Goal: Transaction & Acquisition: Download file/media

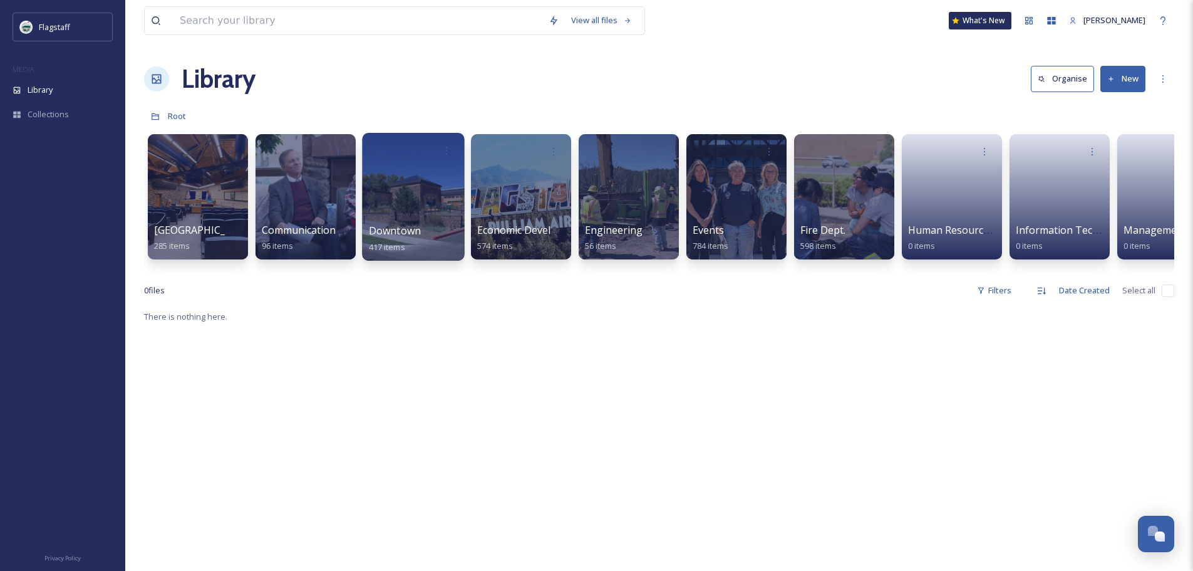
click at [435, 220] on div at bounding box center [413, 197] width 102 height 128
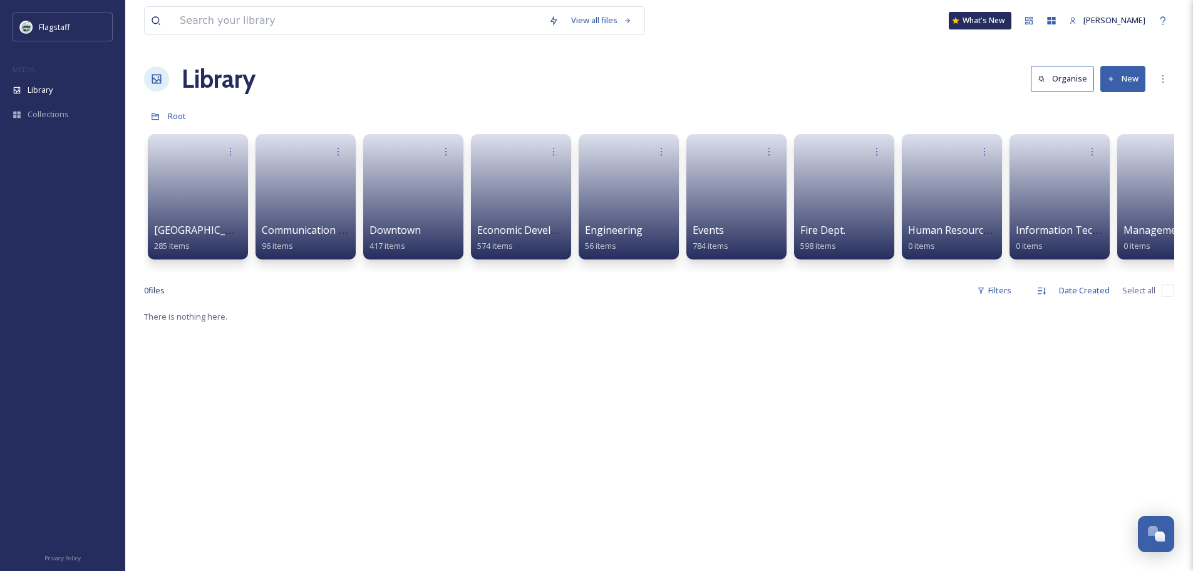
click at [185, 212] on link at bounding box center [198, 193] width 88 height 60
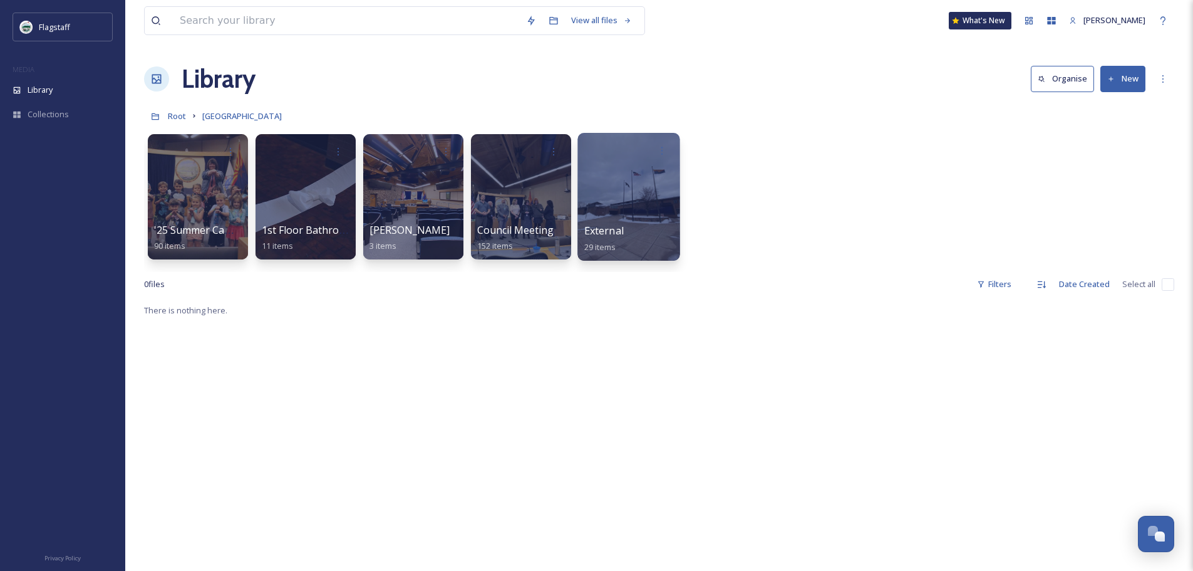
click at [610, 181] on div at bounding box center [629, 197] width 102 height 128
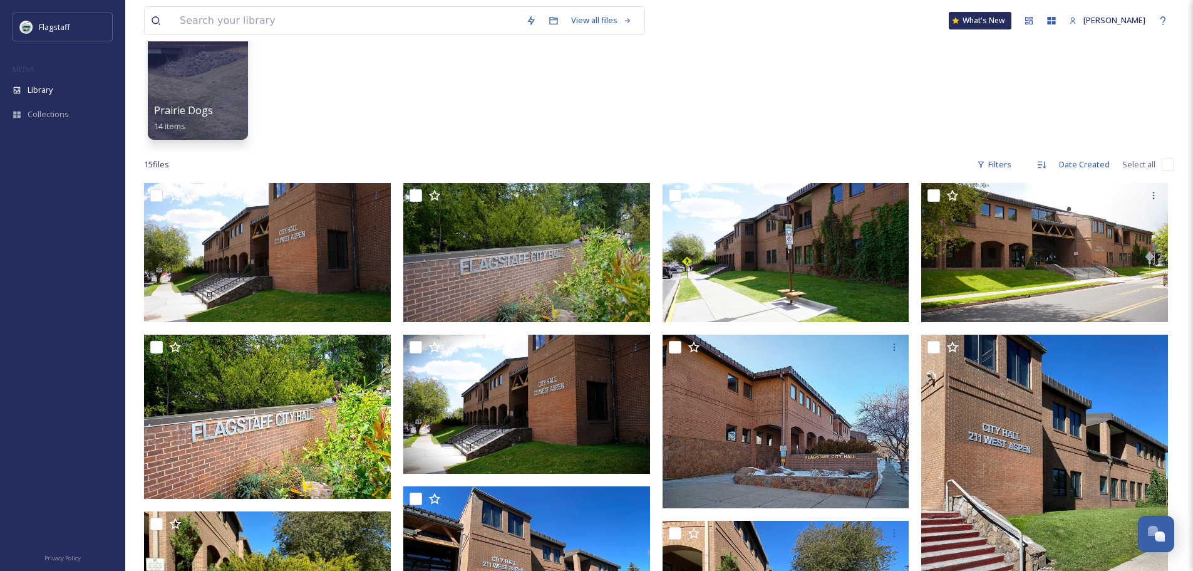
scroll to position [117, 0]
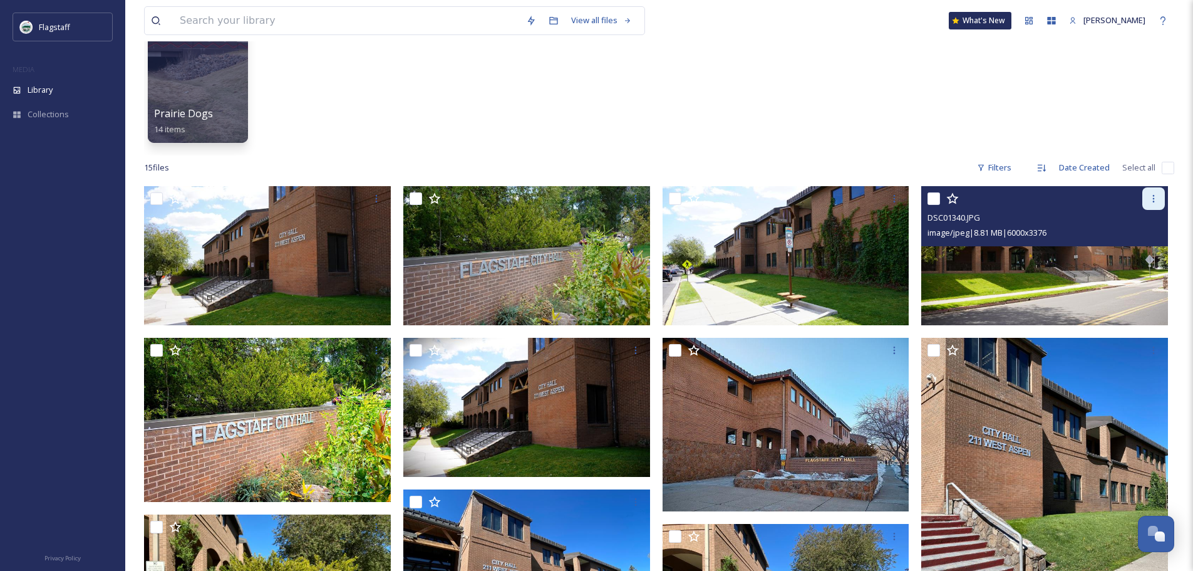
click at [1148, 204] on div at bounding box center [1154, 198] width 23 height 23
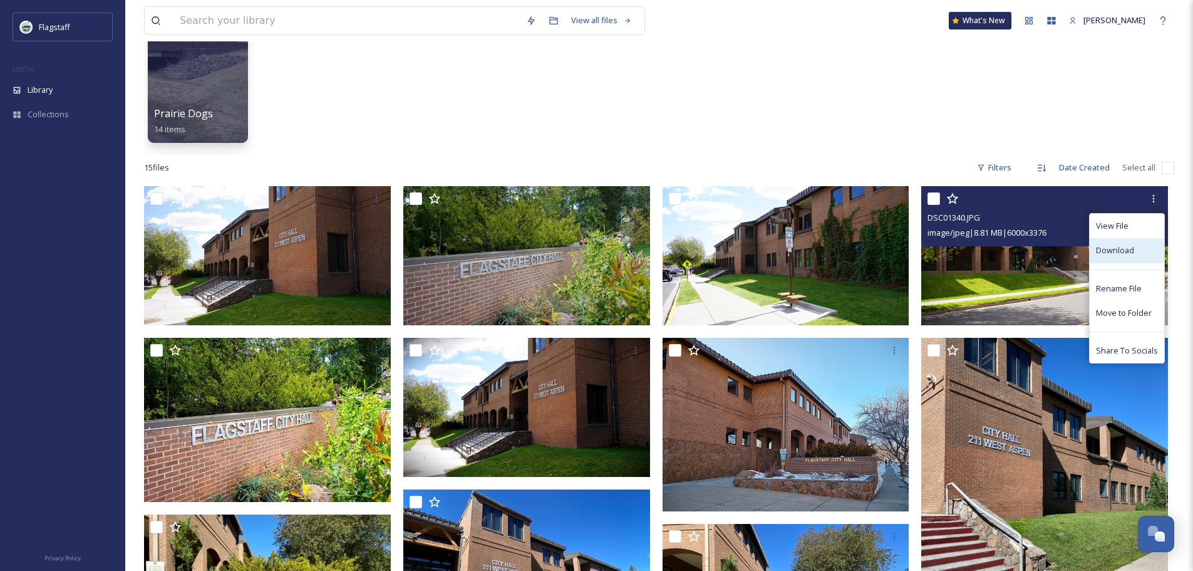
click at [1118, 252] on span "Download" at bounding box center [1115, 250] width 38 height 12
